Goal: Task Accomplishment & Management: Manage account settings

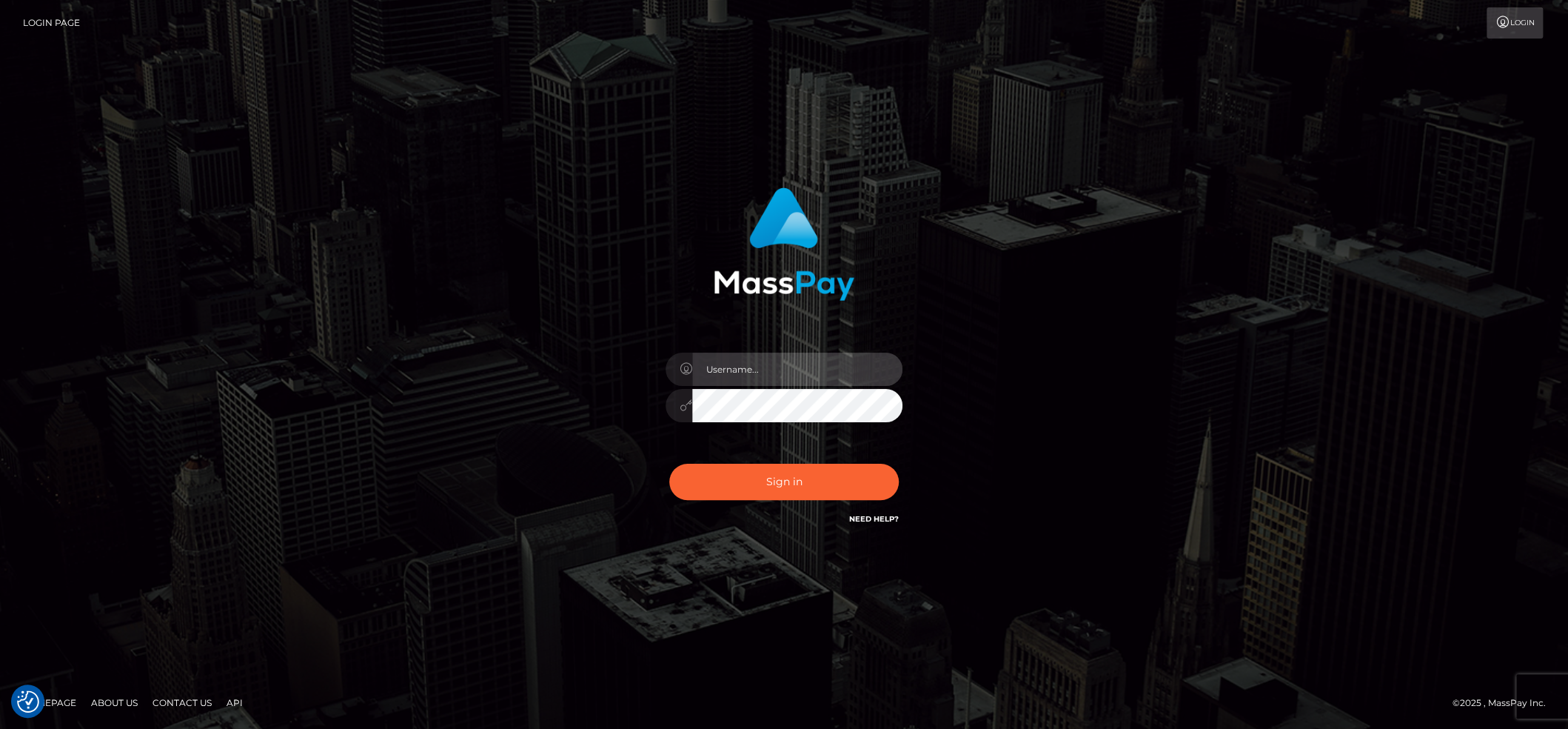
click at [730, 358] on input "text" at bounding box center [797, 369] width 210 height 34
click at [753, 362] on input "text" at bounding box center [797, 369] width 210 height 34
click at [760, 374] on input "z" at bounding box center [797, 369] width 210 height 34
click at [763, 375] on input "zz" at bounding box center [797, 369] width 210 height 34
drag, startPoint x: 763, startPoint y: 375, endPoint x: 755, endPoint y: 369, distance: 10.0
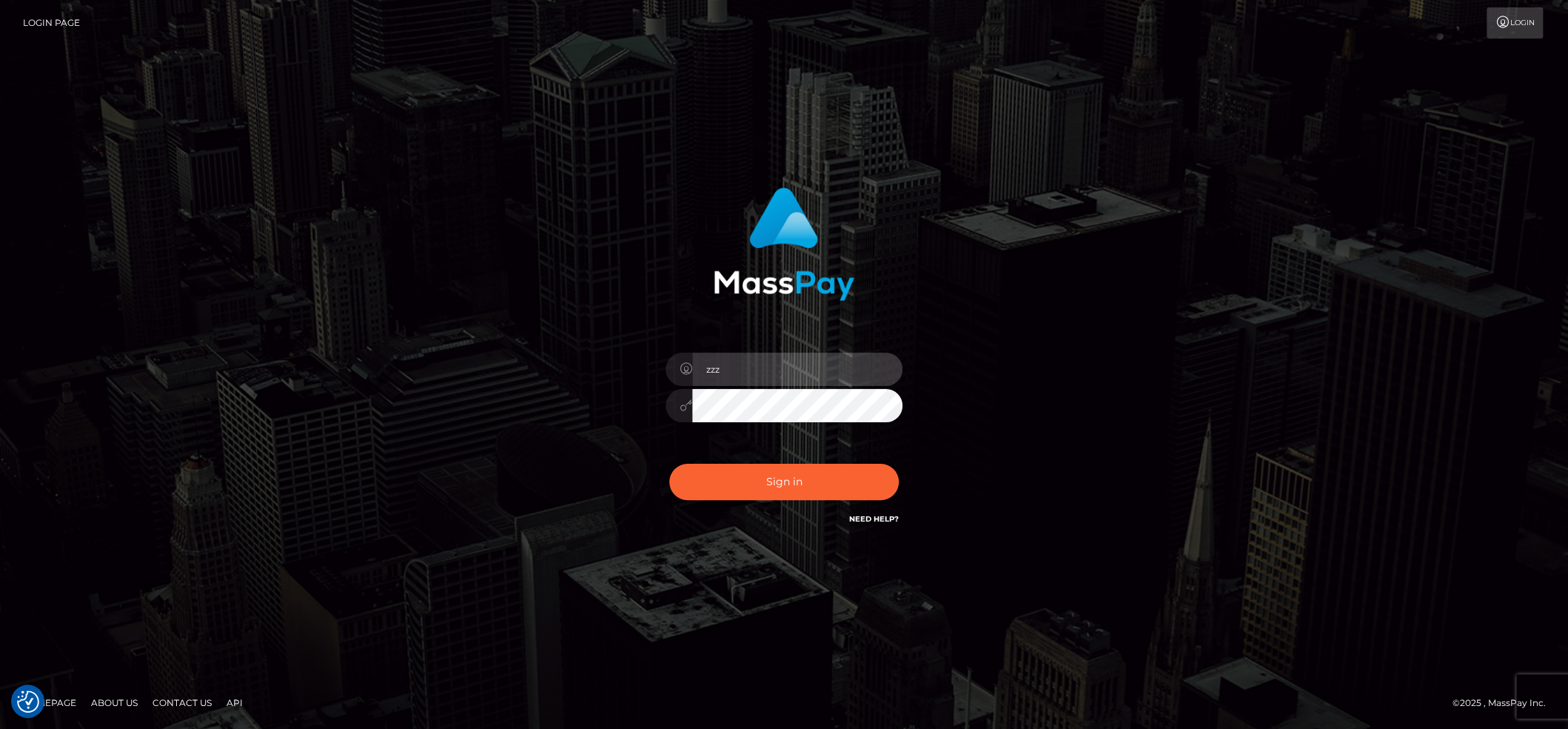
click at [763, 375] on input "zzz" at bounding box center [797, 369] width 210 height 34
type input "zelenashiiny@gmail.com"
click at [669, 464] on button "Sign in" at bounding box center [784, 482] width 229 height 36
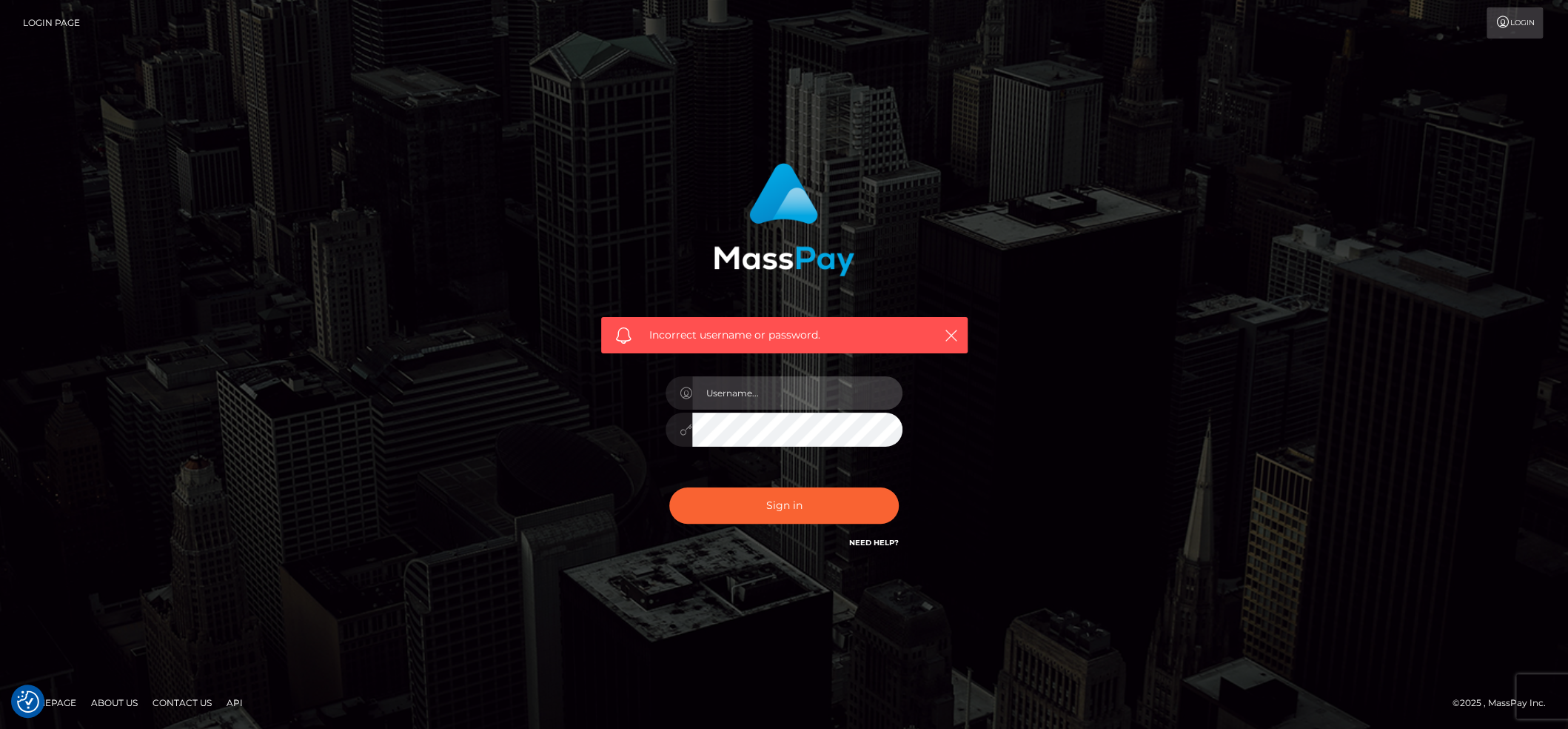
click at [752, 391] on input "text" at bounding box center [797, 392] width 210 height 34
type input "zelenashiiny@gmail.com"
click at [669, 487] on button "Sign in" at bounding box center [784, 505] width 229 height 36
click at [739, 394] on input "text" at bounding box center [797, 392] width 210 height 34
type input "zelenashiiny@gmail.com"
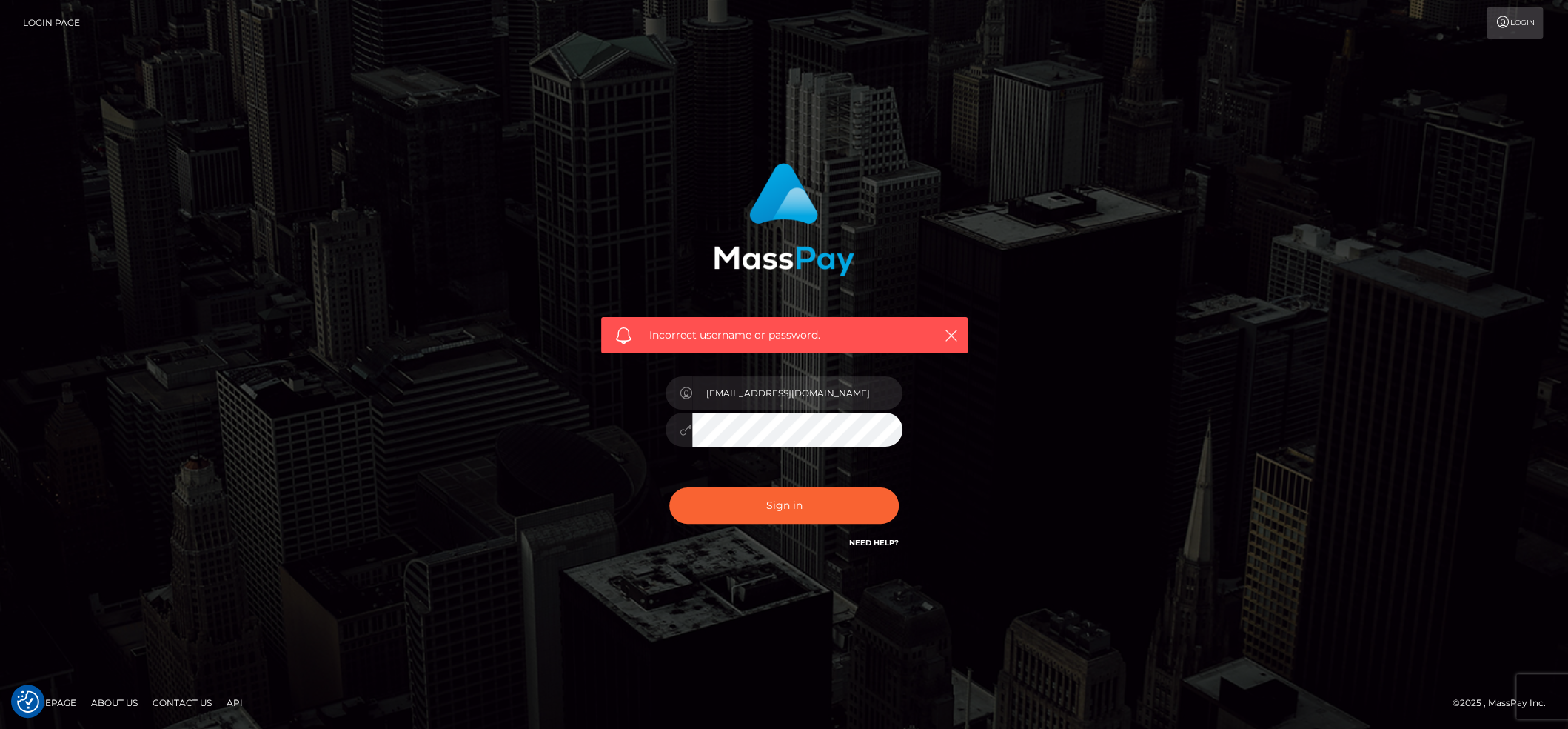
click at [669, 487] on button "Sign in" at bounding box center [784, 505] width 229 height 36
click at [1512, 28] on link "Login" at bounding box center [1515, 23] width 56 height 31
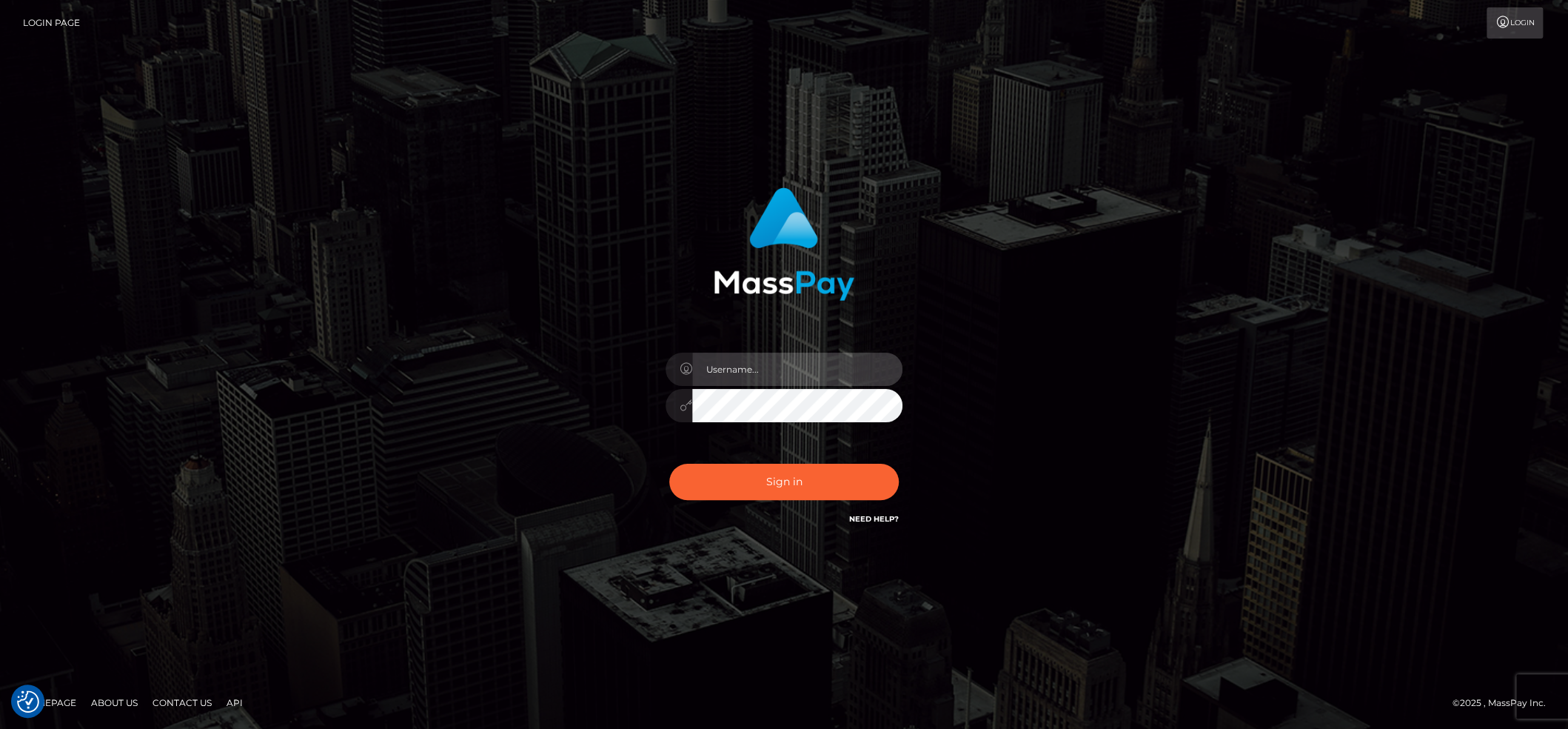
click at [788, 375] on input "text" at bounding box center [797, 369] width 210 height 34
type input "zelenashiiny@gmail.com"
click at [669, 464] on button "Sign in" at bounding box center [784, 482] width 229 height 36
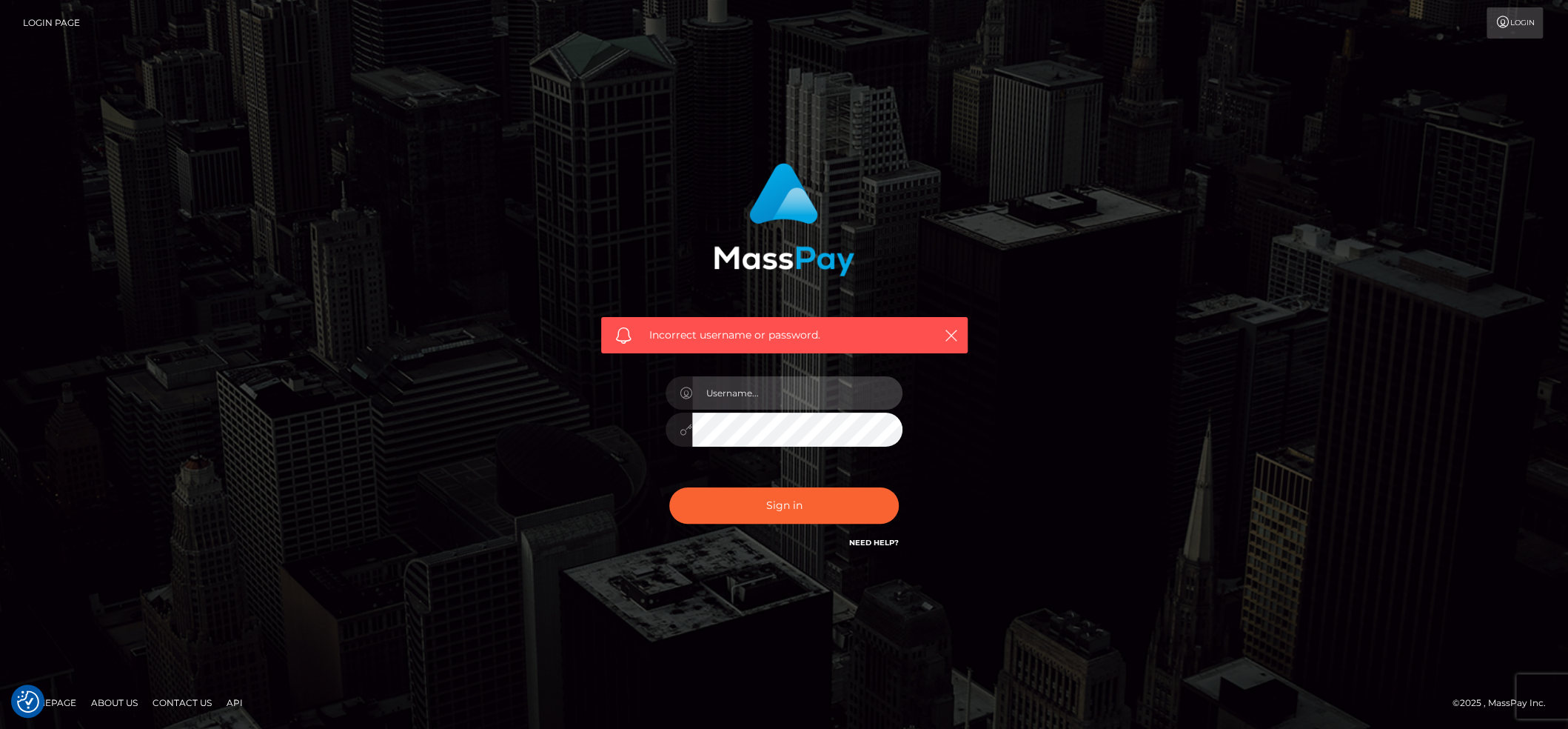
click at [770, 391] on input "text" at bounding box center [797, 392] width 210 height 34
type input "zelenashiiny@gmail.com"
click at [669, 487] on button "Sign in" at bounding box center [784, 505] width 229 height 36
click at [71, 26] on link "Login Page" at bounding box center [52, 23] width 57 height 31
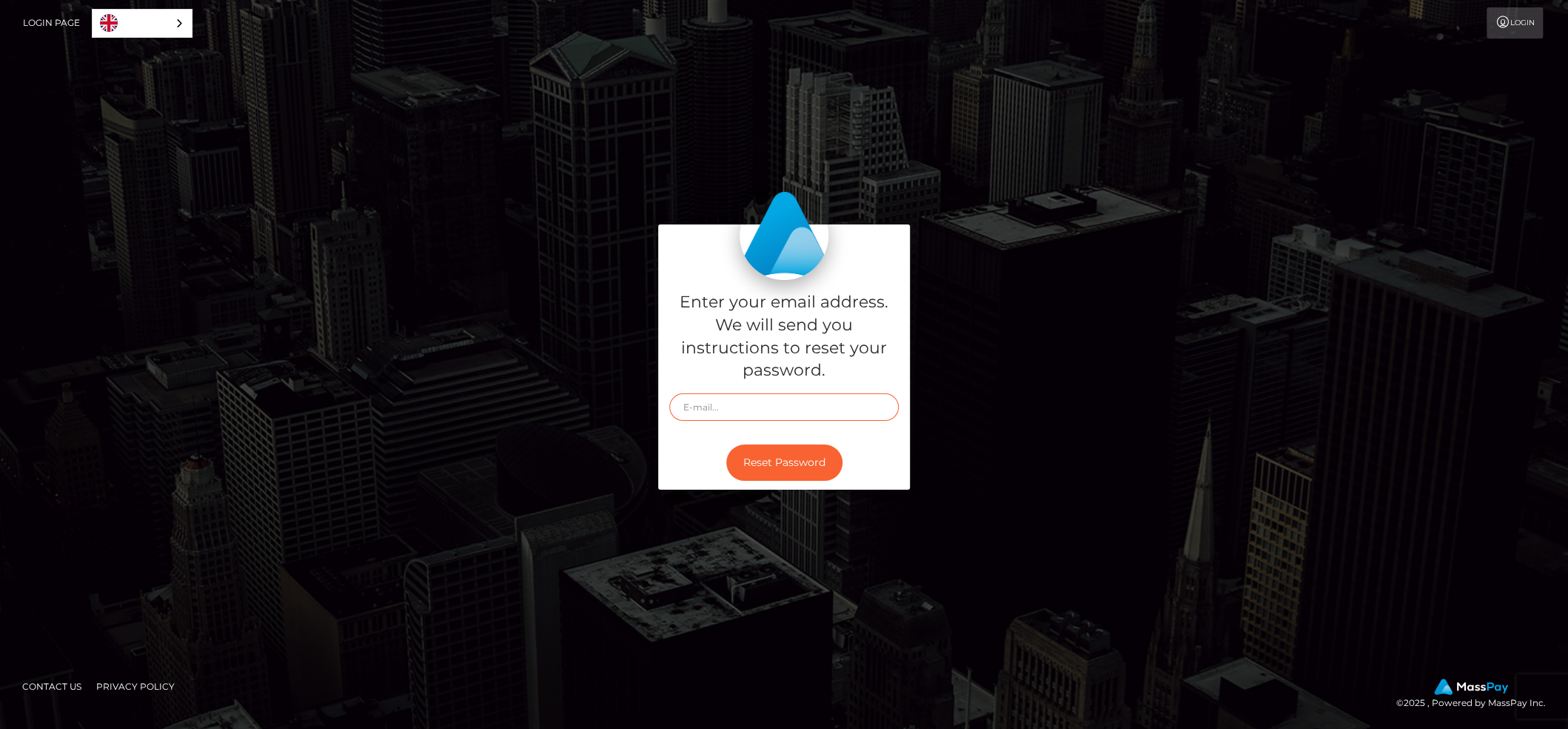
click at [825, 410] on input "text" at bounding box center [784, 406] width 229 height 27
type input "sdfsdf"
click at [743, 460] on button "Reset Password" at bounding box center [784, 463] width 116 height 36
